Goal: Transaction & Acquisition: Purchase product/service

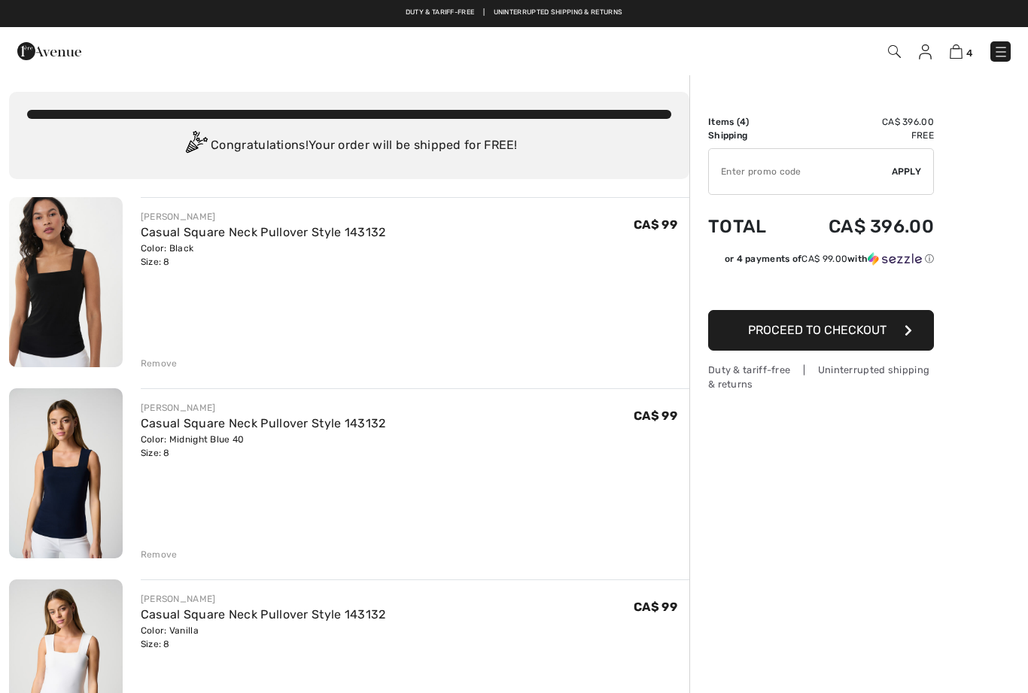
click at [774, 166] on input "TEXT" at bounding box center [800, 171] width 183 height 45
type input "SALEAVENUE"
click at [830, 331] on span "Proceed to Checkout" at bounding box center [817, 330] width 138 height 14
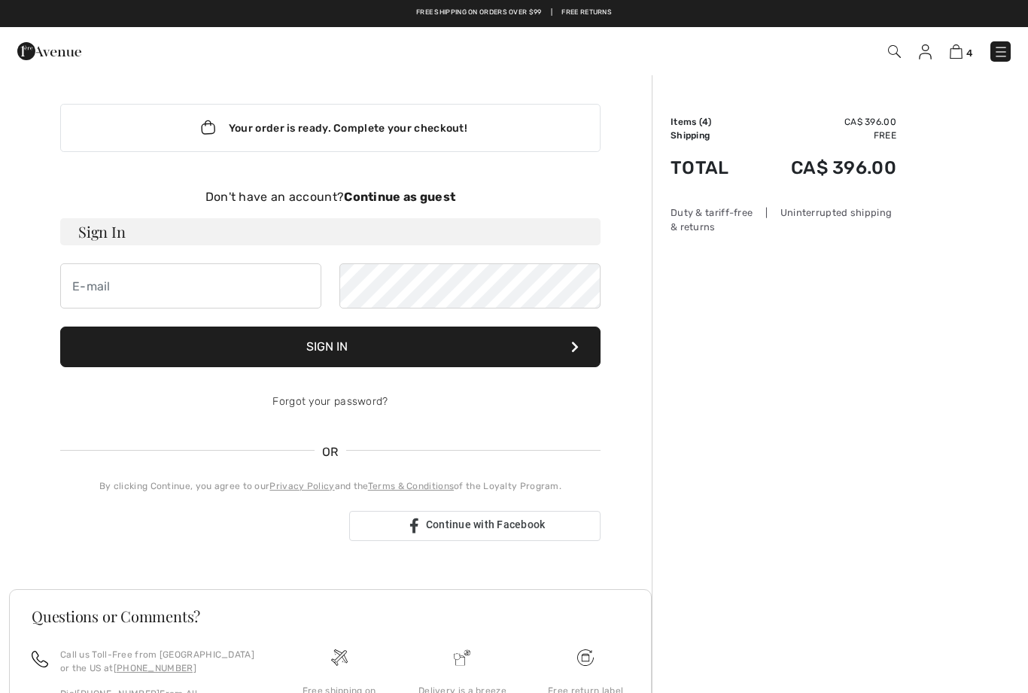
click at [386, 196] on strong "Continue as guest" at bounding box center [399, 197] width 111 height 14
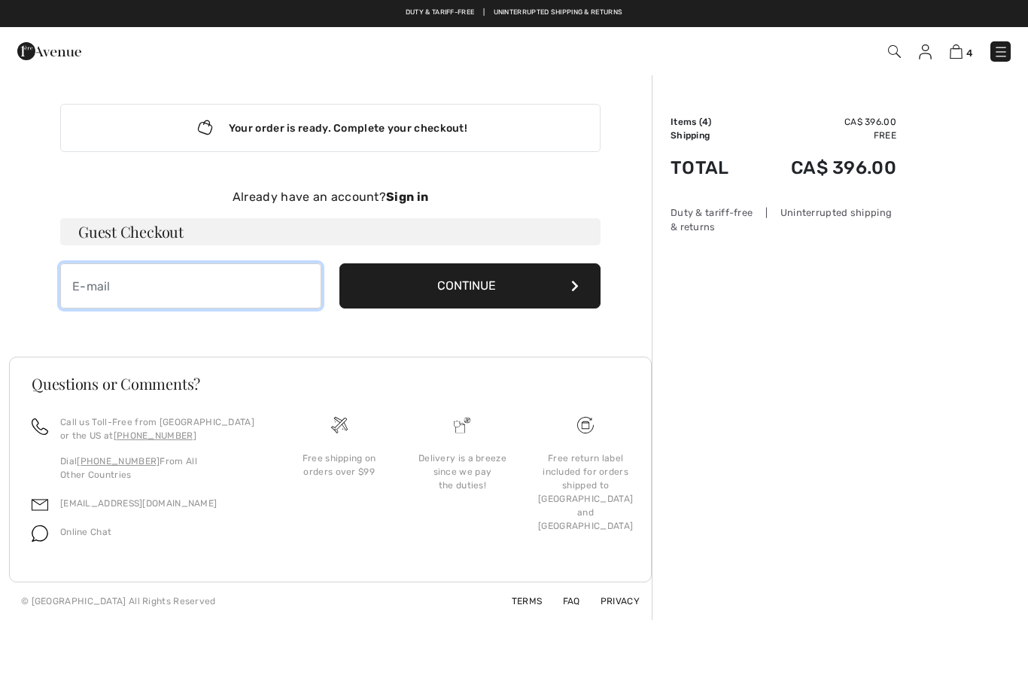
click at [187, 287] on input "email" at bounding box center [190, 285] width 261 height 45
type input "michelinelab@hotmail.com"
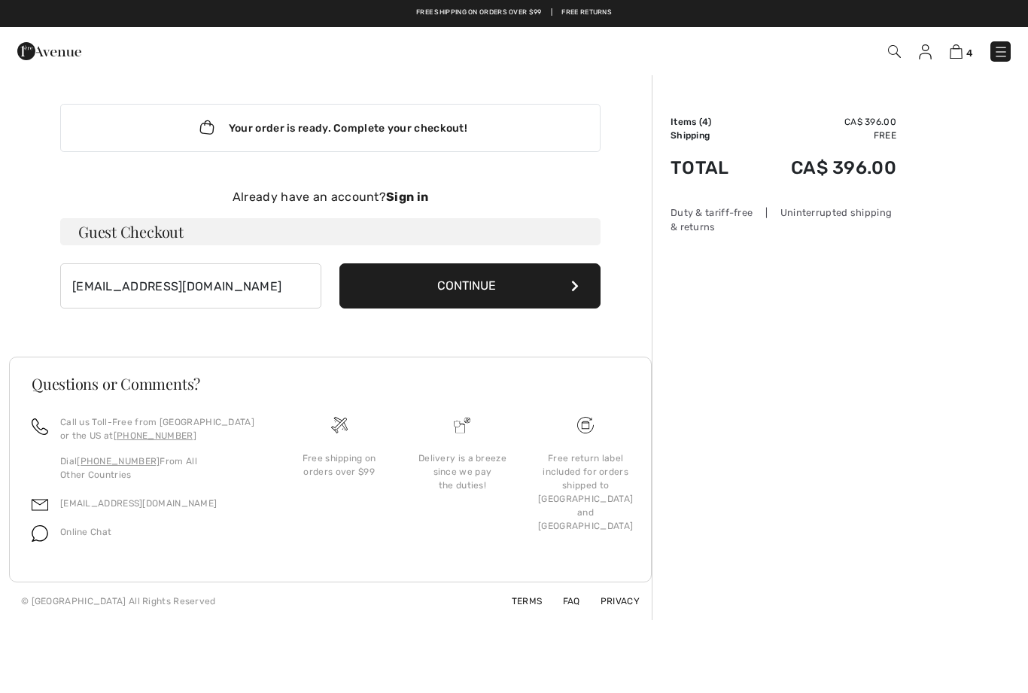
click at [469, 287] on button "Continue" at bounding box center [469, 285] width 261 height 45
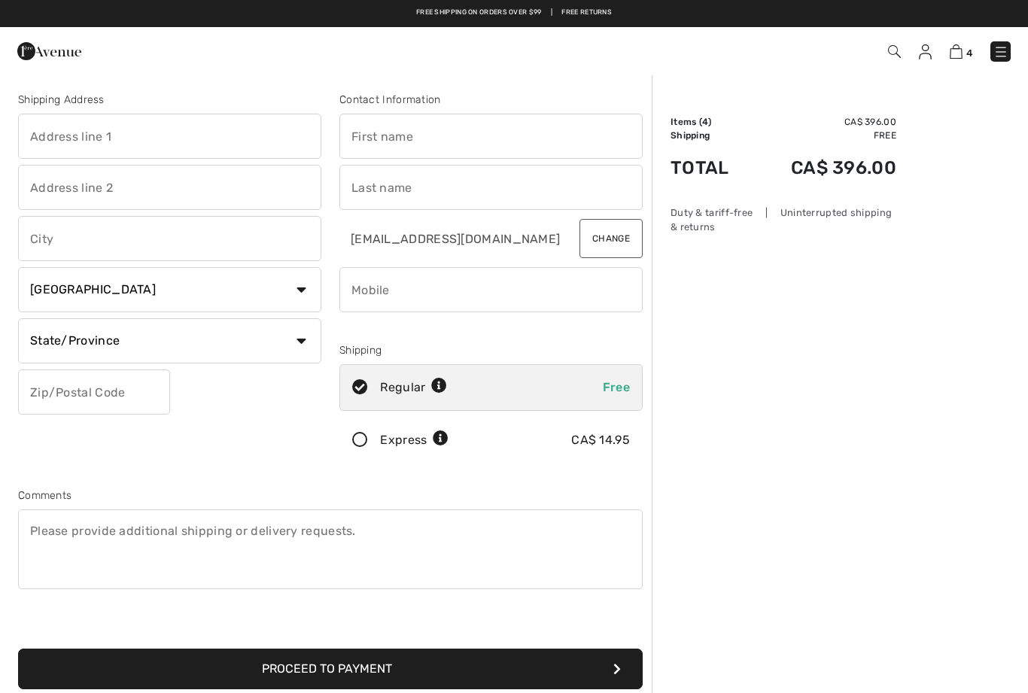
click at [157, 135] on input "text" at bounding box center [169, 136] width 303 height 45
type input "2426"
click at [439, 147] on input "text" at bounding box center [490, 136] width 303 height 45
type input "Micheline"
click at [436, 179] on input "text" at bounding box center [490, 187] width 303 height 45
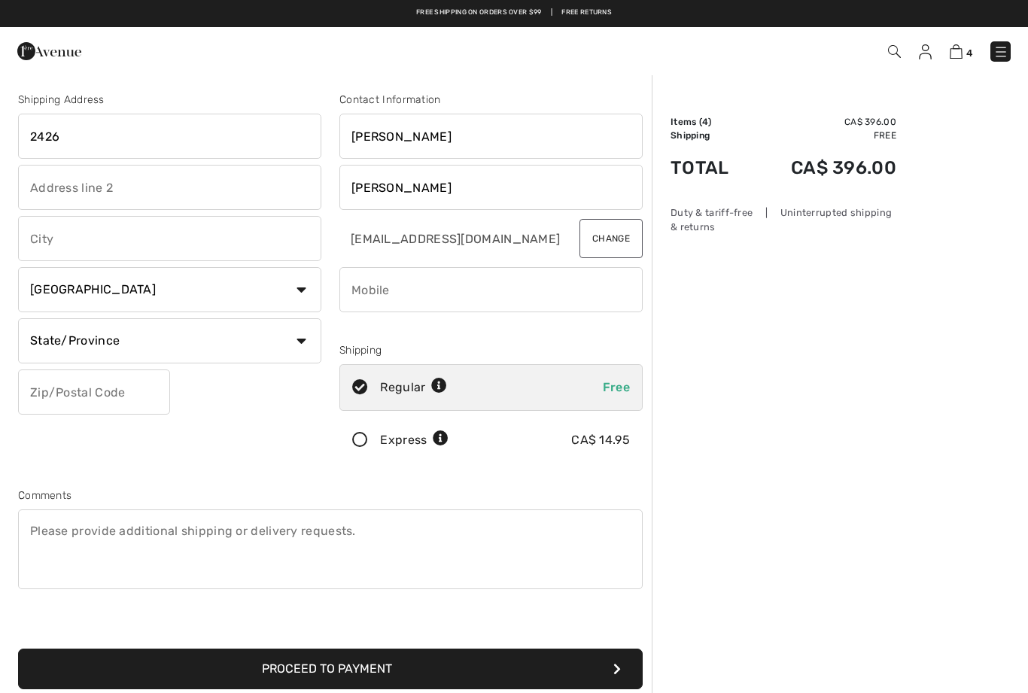
type input "Laberge"
click at [102, 241] on input "text" at bounding box center [169, 238] width 303 height 45
click at [144, 144] on input "2426" at bounding box center [169, 136] width 303 height 45
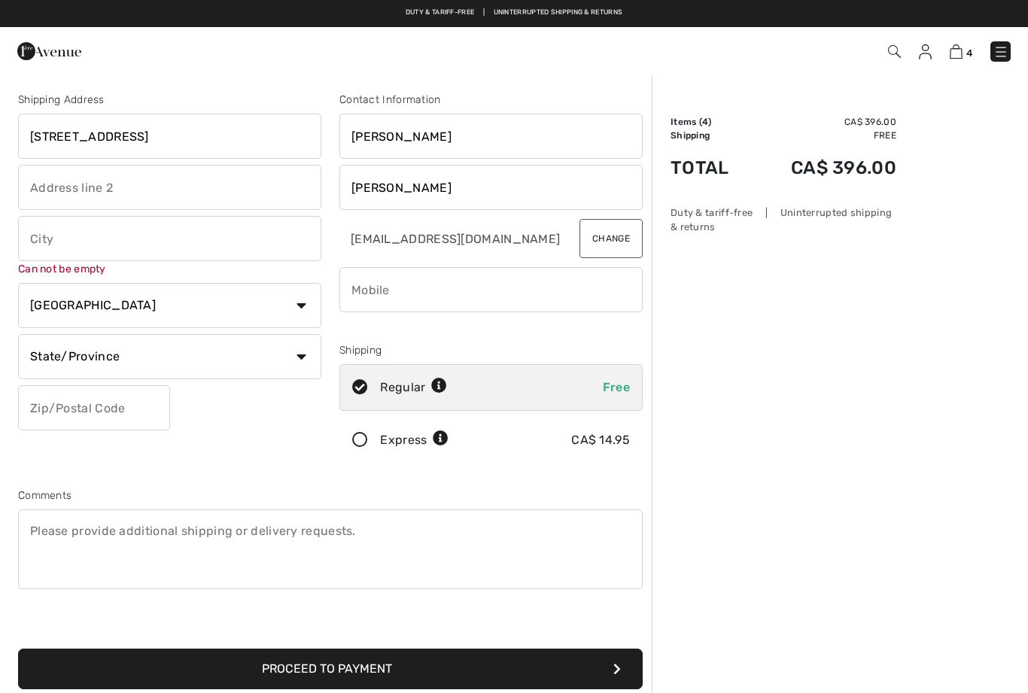
type input "2426 rue des Équinoxes"
click at [135, 243] on input "text" at bounding box center [169, 238] width 303 height 45
type input "Saint-Laurent"
click at [152, 360] on select "State/Province Alberta British Columbia Manitoba New Brunswick Newfoundland and…" at bounding box center [169, 356] width 303 height 45
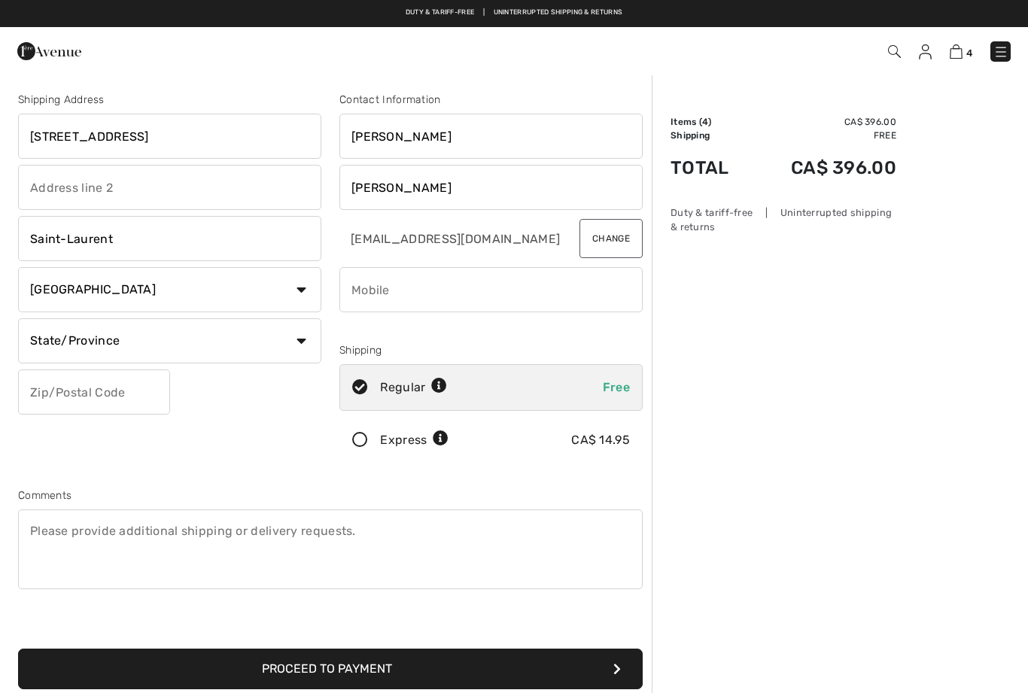
select select "QC"
click at [98, 393] on input "text" at bounding box center [94, 391] width 152 height 45
type input "H4R0M7"
click at [431, 287] on input "phone" at bounding box center [490, 289] width 303 height 45
click at [302, 559] on textarea at bounding box center [330, 549] width 624 height 80
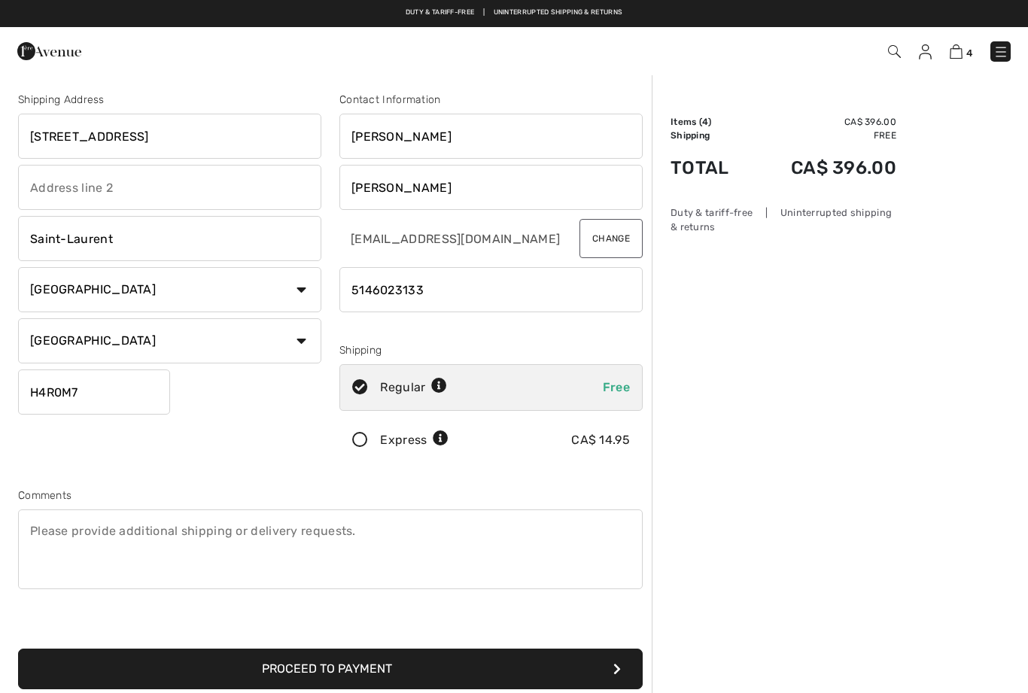
click at [381, 293] on input "phone" at bounding box center [490, 289] width 303 height 45
click at [372, 291] on input "phone" at bounding box center [490, 289] width 303 height 45
click at [363, 295] on input "phone" at bounding box center [490, 289] width 303 height 45
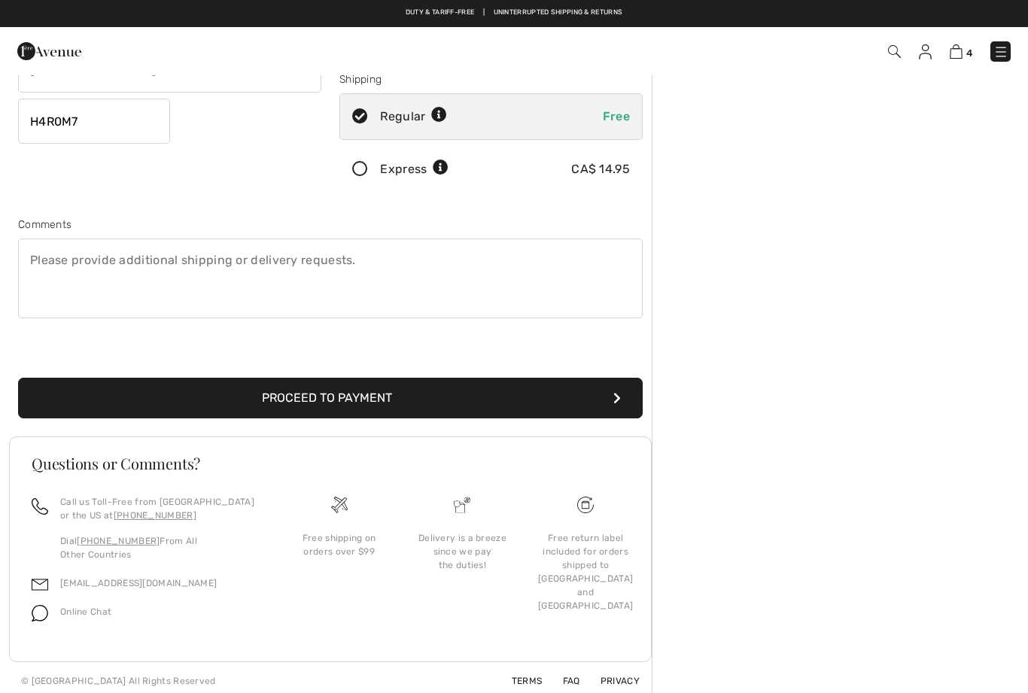
type input "5146023133"
click at [349, 400] on button "Proceed to Payment" at bounding box center [330, 398] width 624 height 41
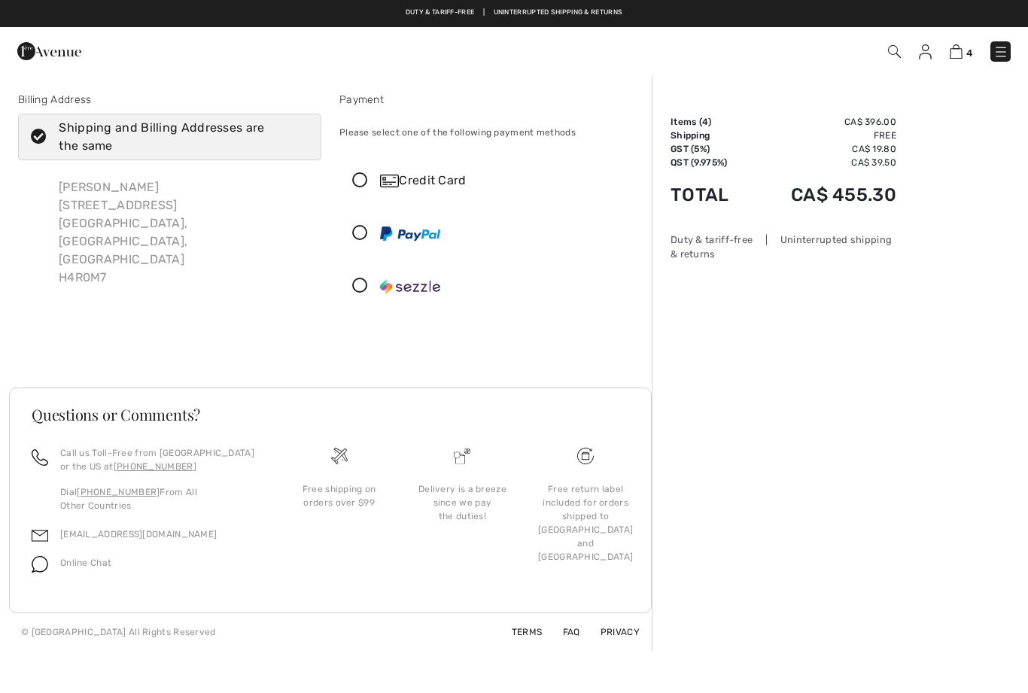
checkbox input "true"
click at [960, 50] on img at bounding box center [955, 51] width 13 height 14
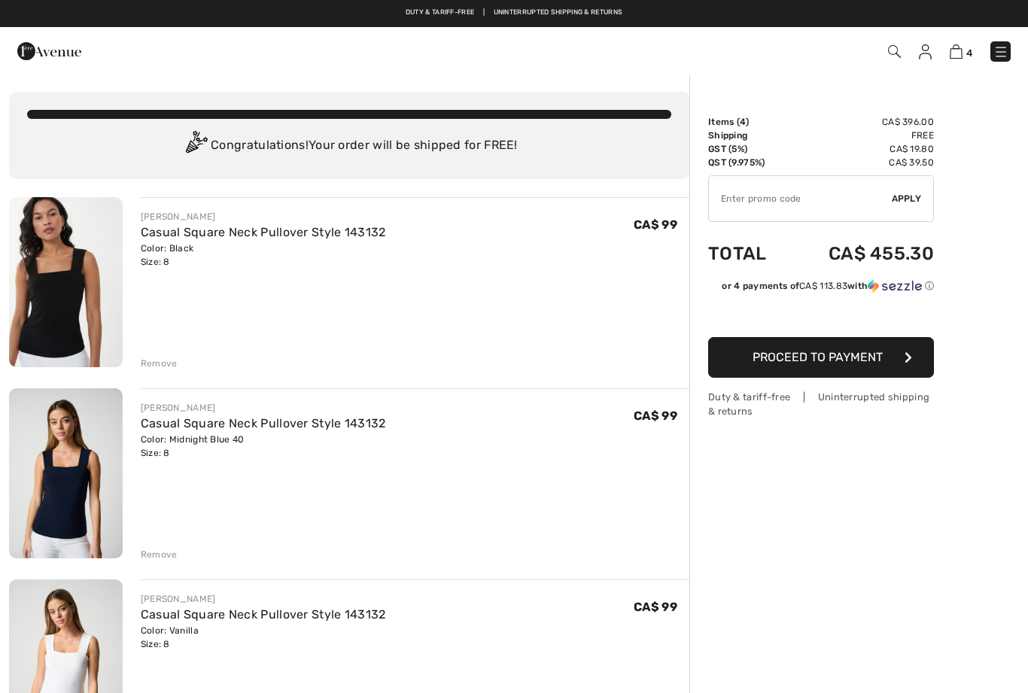
click at [755, 203] on input "TEXT" at bounding box center [800, 198] width 183 height 45
type input "S"
type input "SALEAVENUE"
click at [916, 202] on span "Apply" at bounding box center [906, 199] width 30 height 14
